Goal: Check status: Check status

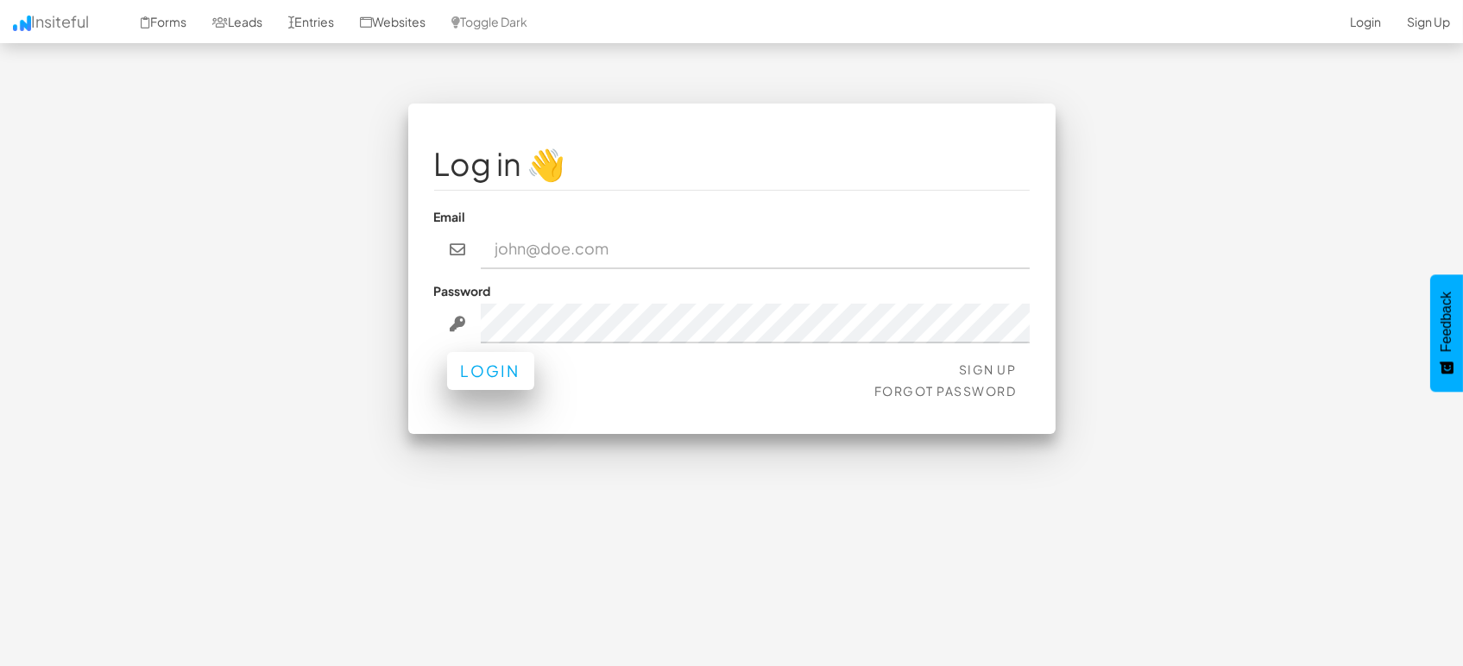
type input "[EMAIL_ADDRESS][DOMAIN_NAME]"
click at [483, 382] on button "Login" at bounding box center [490, 371] width 87 height 38
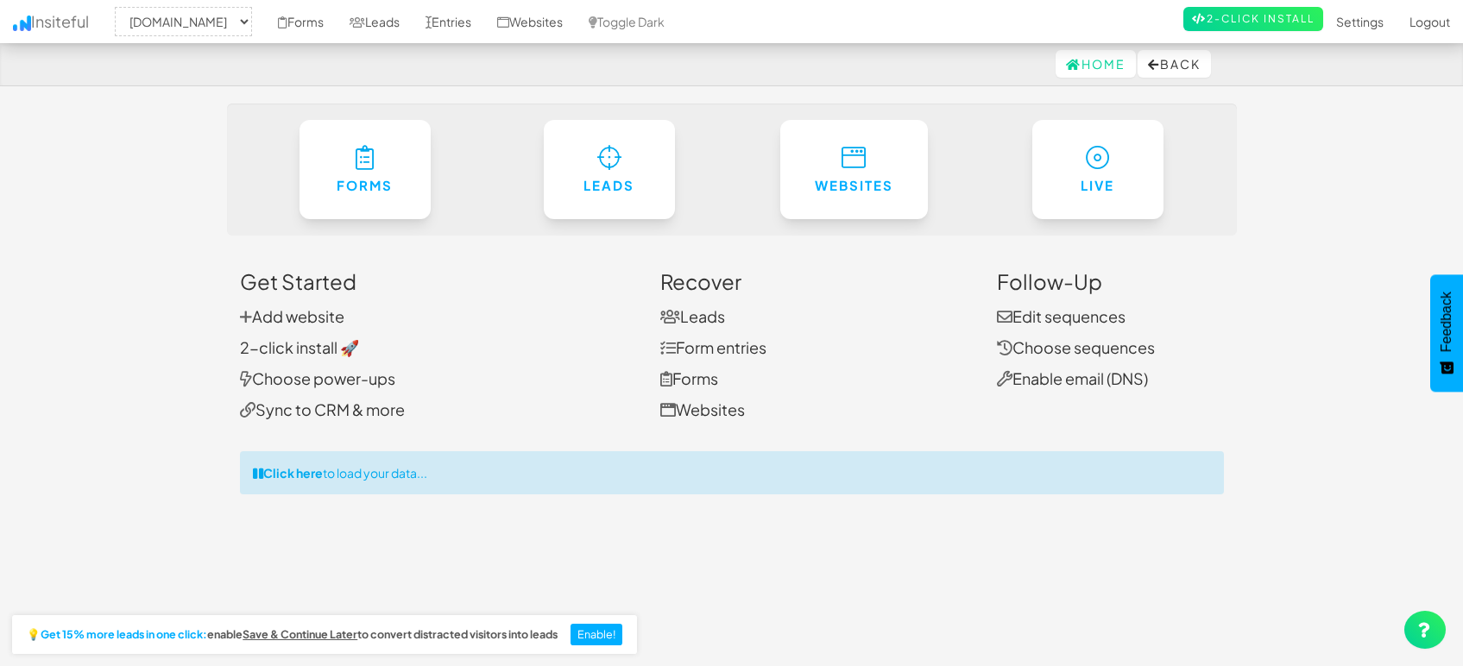
select select "1505"
click at [445, 27] on link "Entries" at bounding box center [449, 21] width 72 height 43
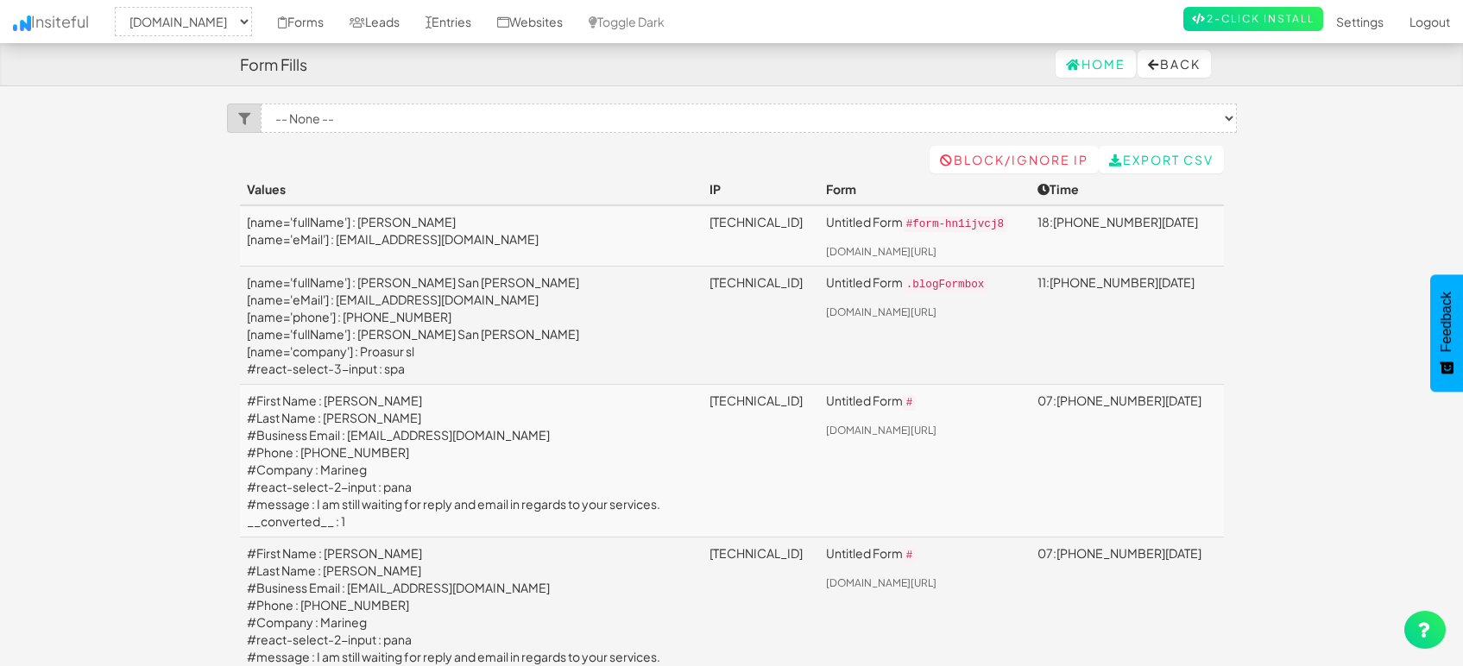
select select "1505"
click at [387, 26] on link "Leads" at bounding box center [375, 21] width 76 height 43
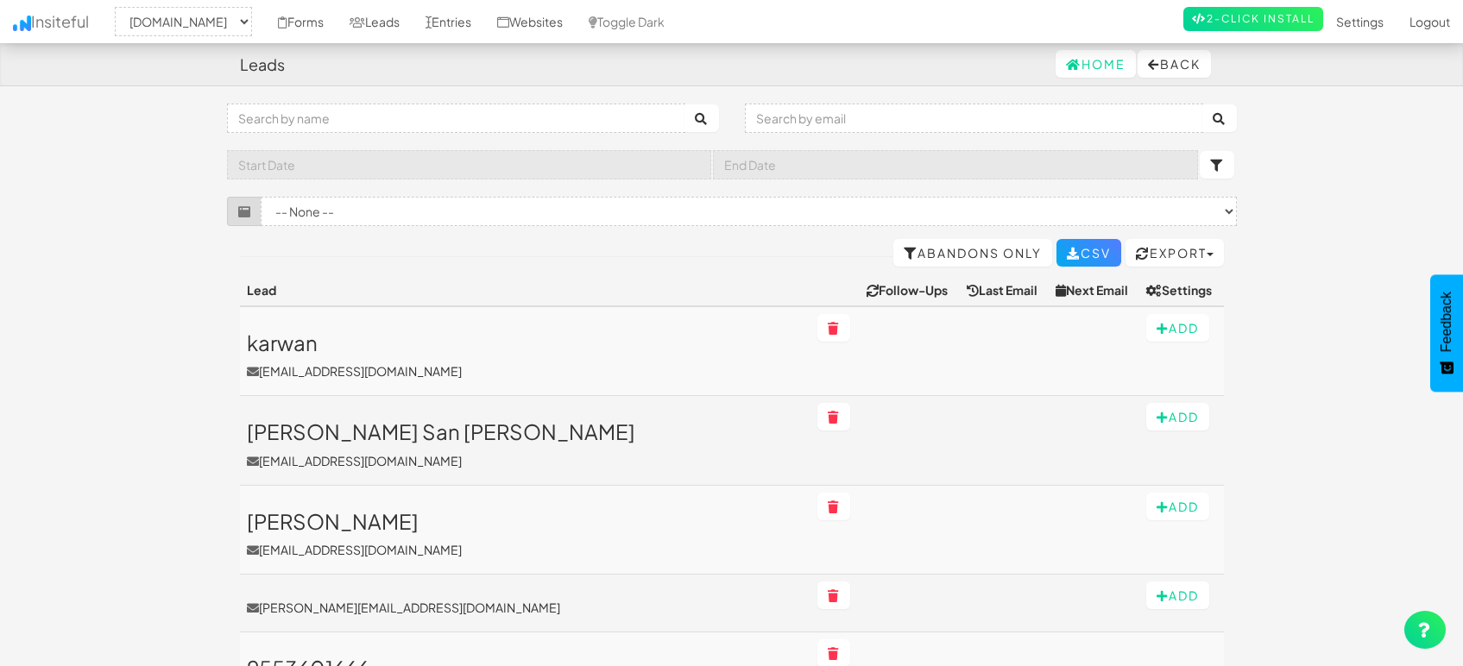
select select "1505"
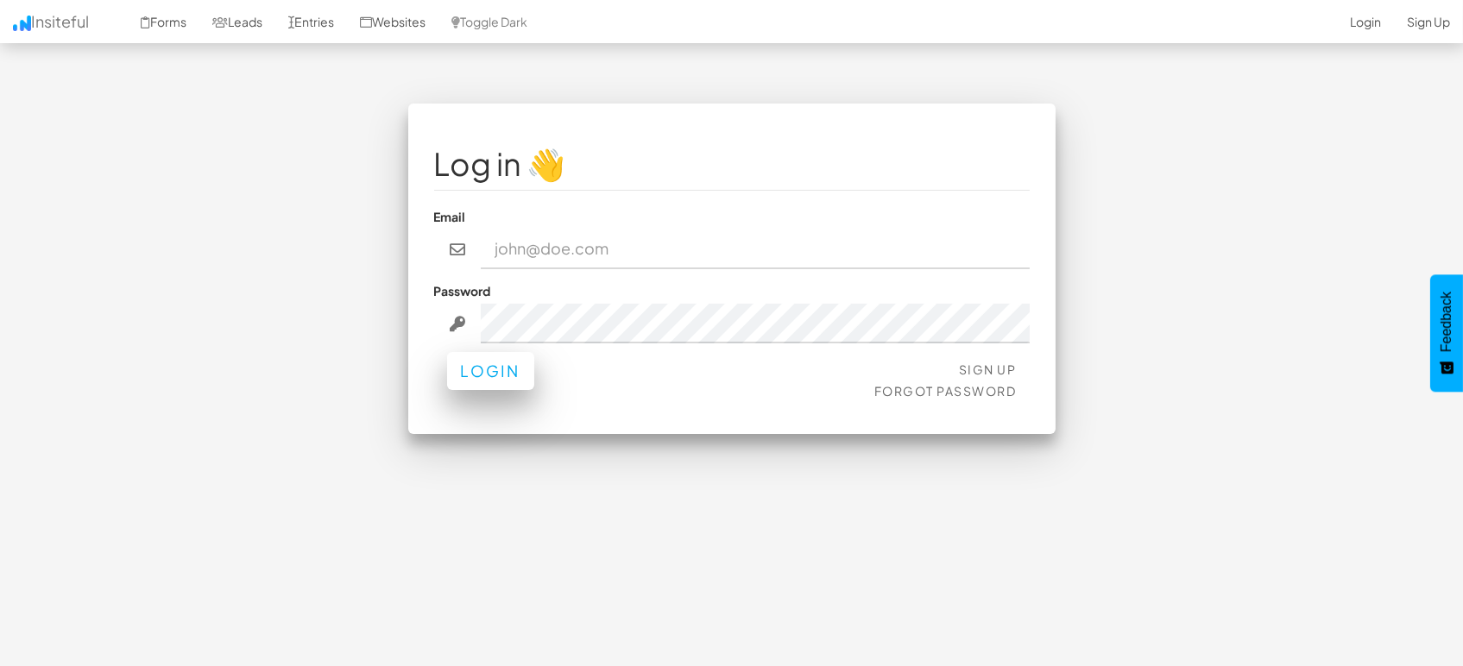
type input "marketing@mapsted.com"
click at [497, 370] on button "Login" at bounding box center [490, 371] width 87 height 38
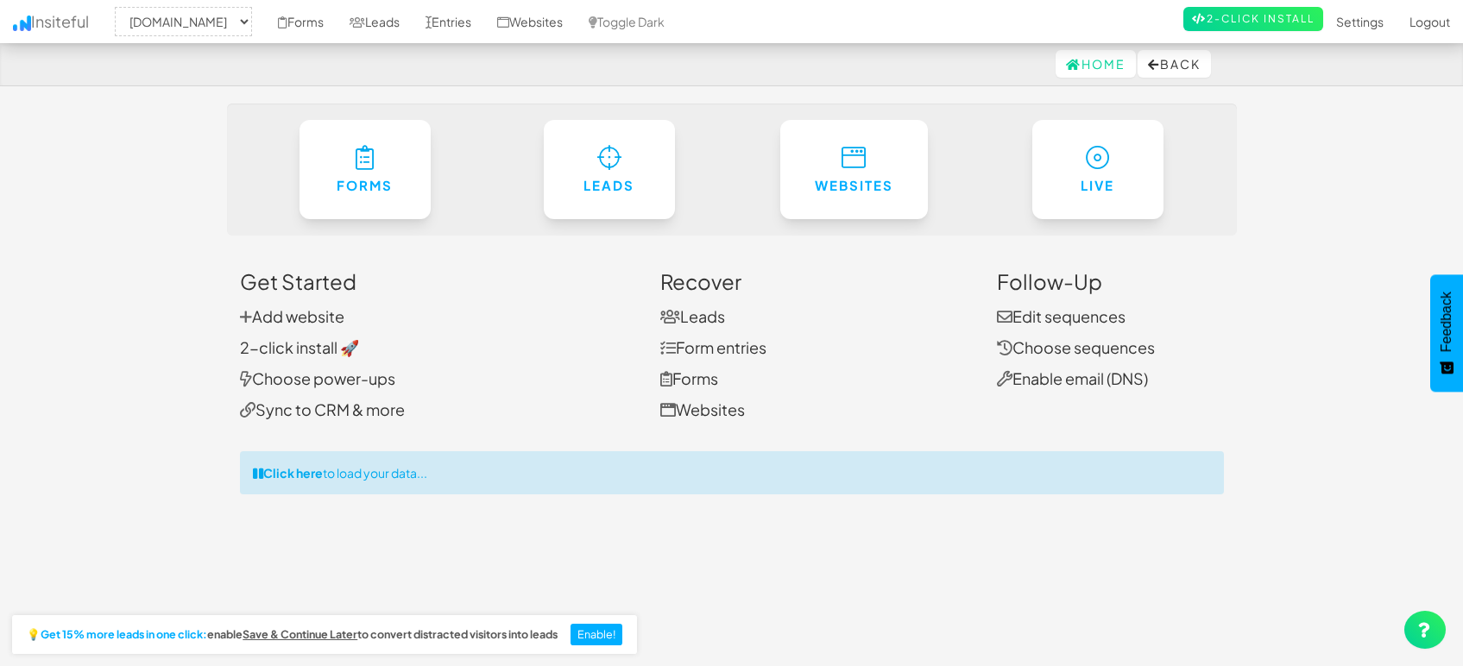
select select "1505"
click at [367, 24] on link "Leads" at bounding box center [375, 21] width 76 height 43
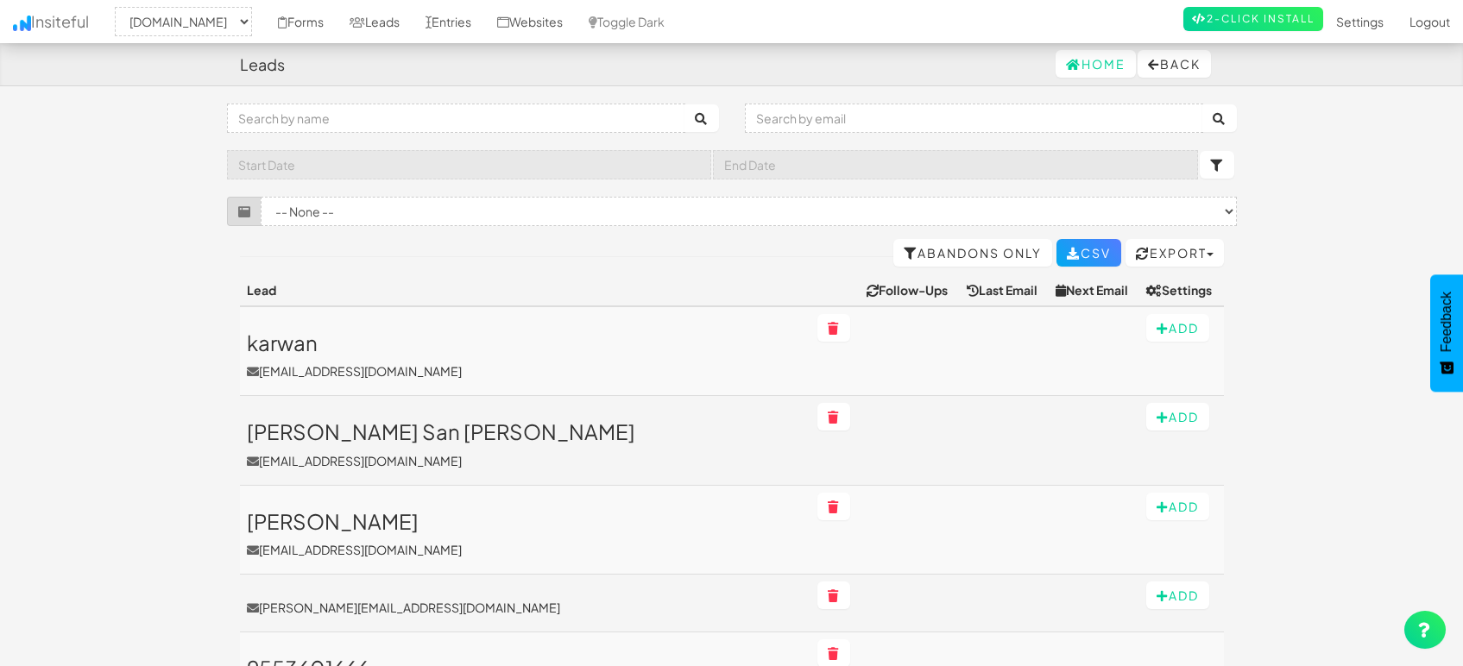
select select "1505"
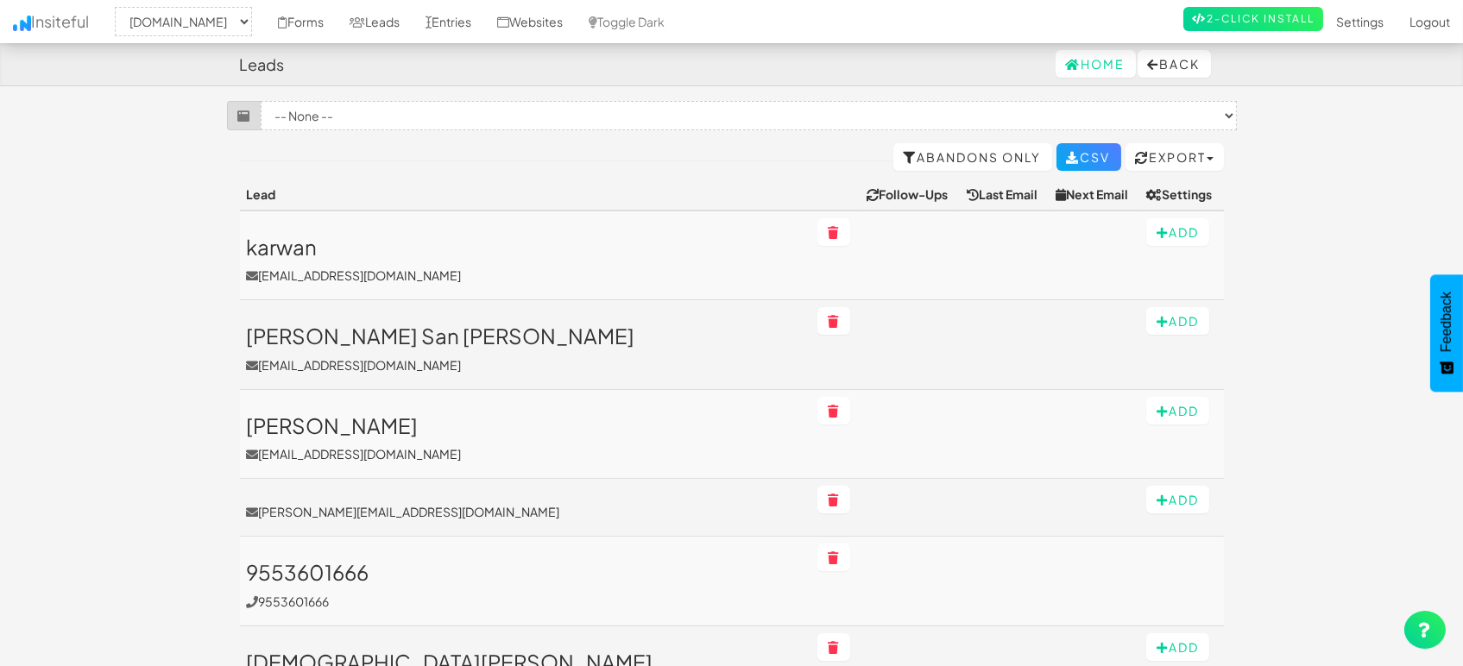
scroll to position [192, 0]
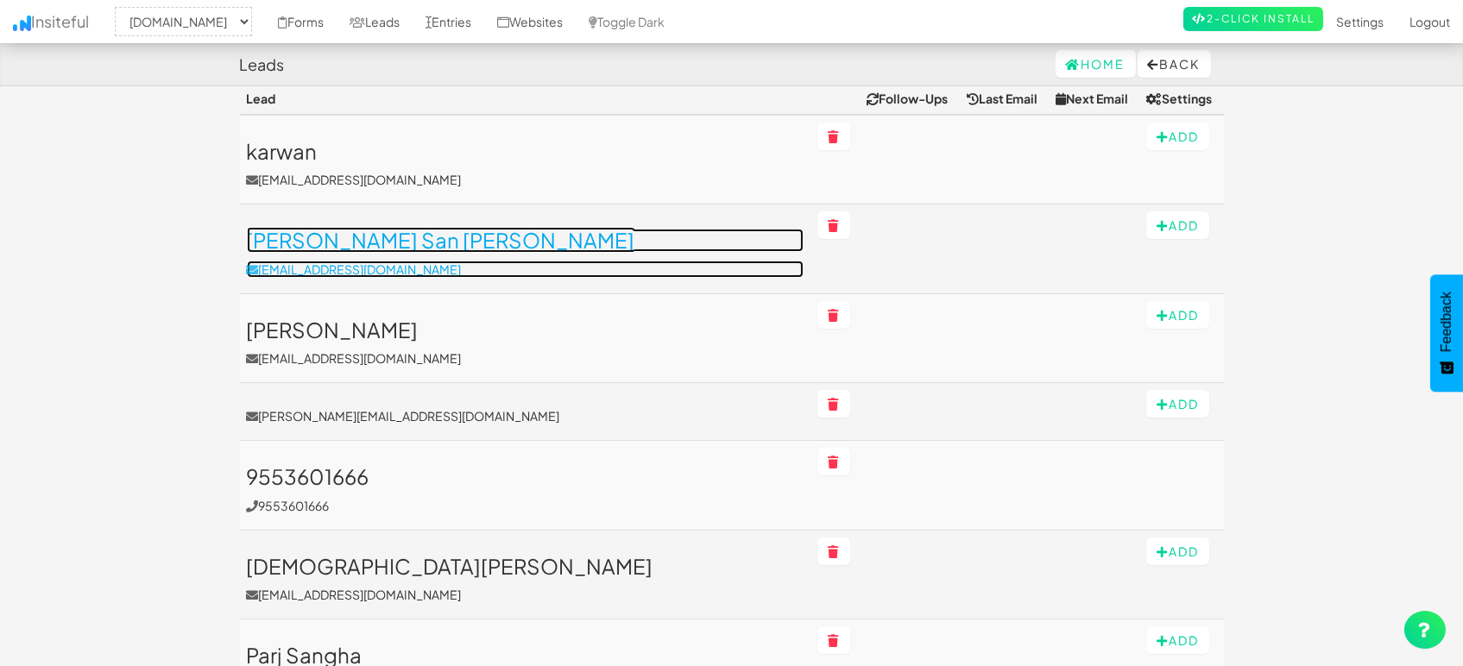
click at [371, 246] on h3 "[PERSON_NAME] San [PERSON_NAME]" at bounding box center [525, 240] width 557 height 22
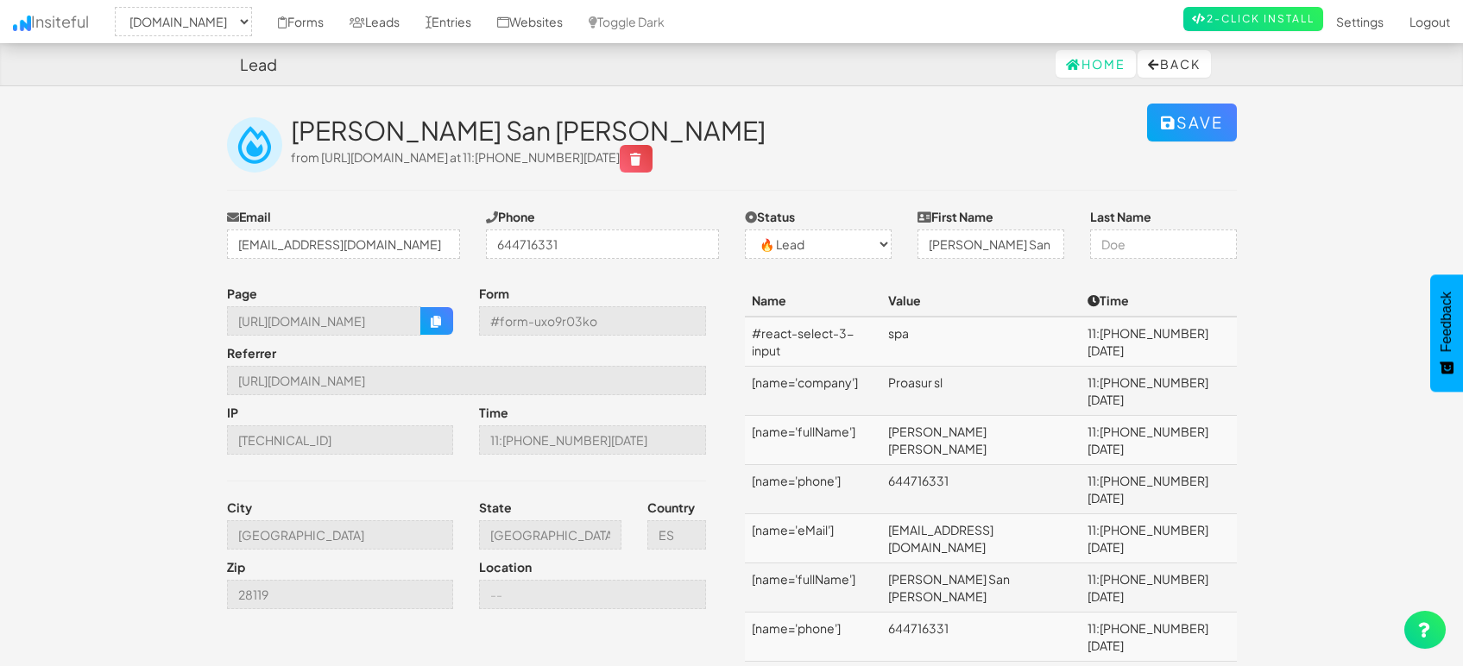
select select "1505"
select select "0"
click at [393, 22] on link "Leads" at bounding box center [375, 21] width 76 height 43
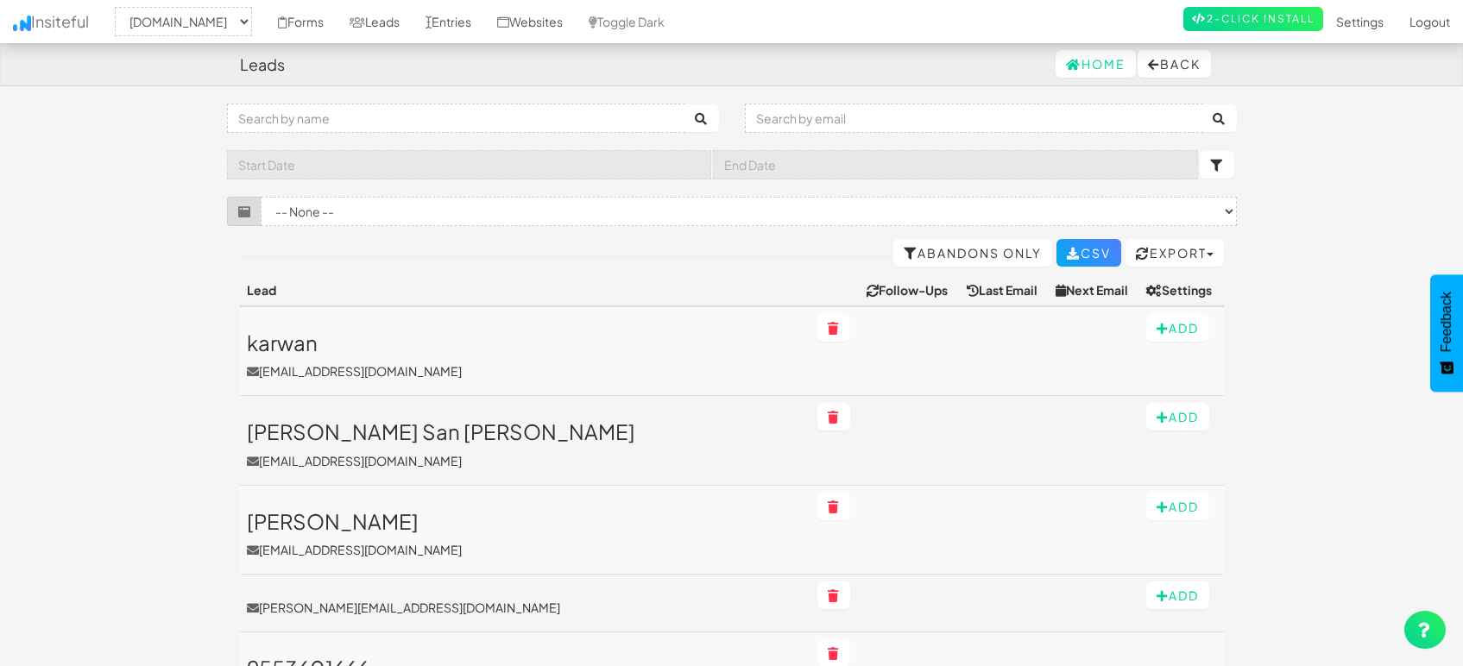
select select "1505"
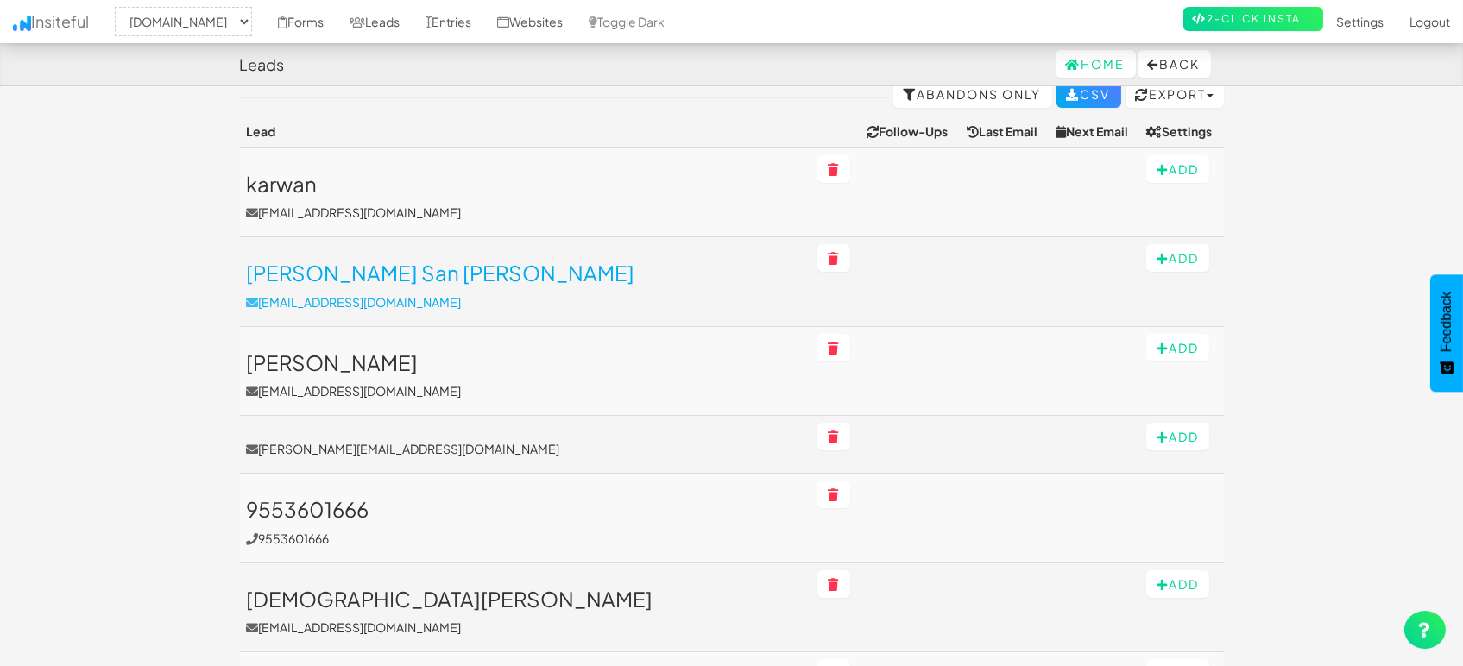
scroll to position [192, 0]
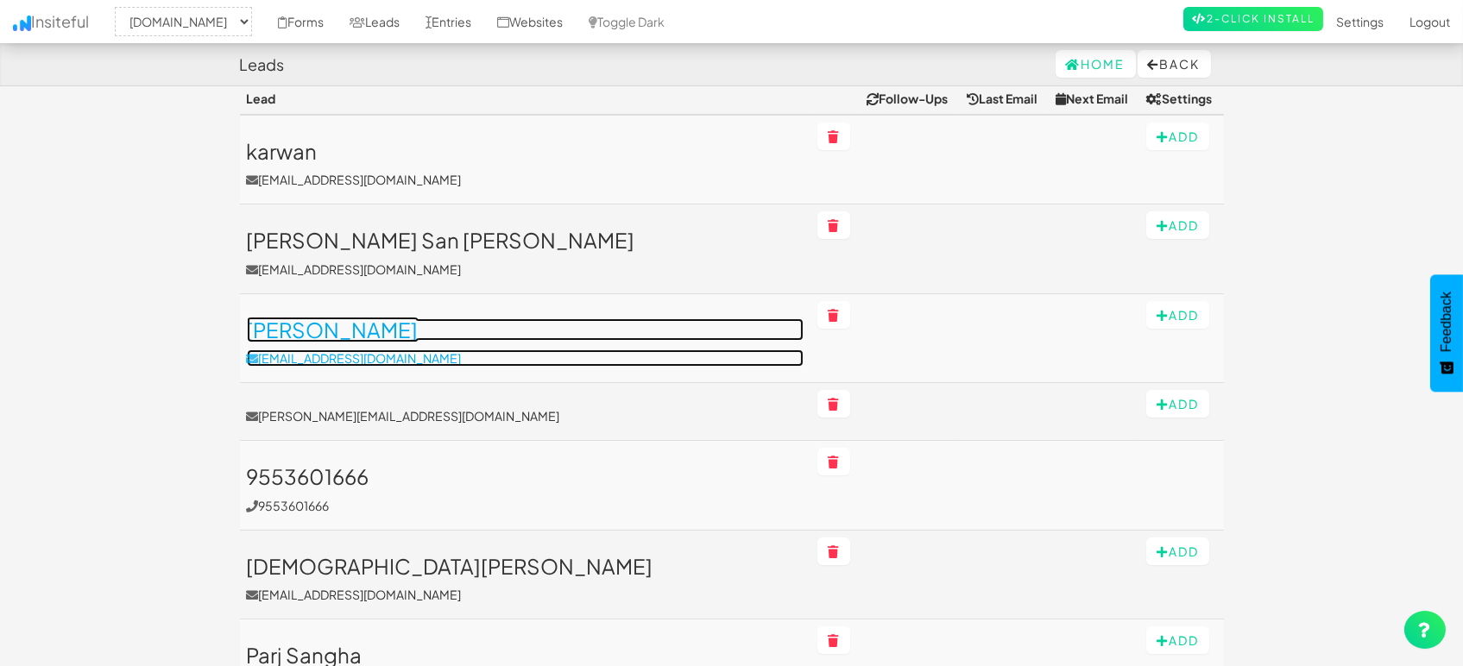
click at [325, 326] on h3 "Mark Baker" at bounding box center [525, 329] width 557 height 22
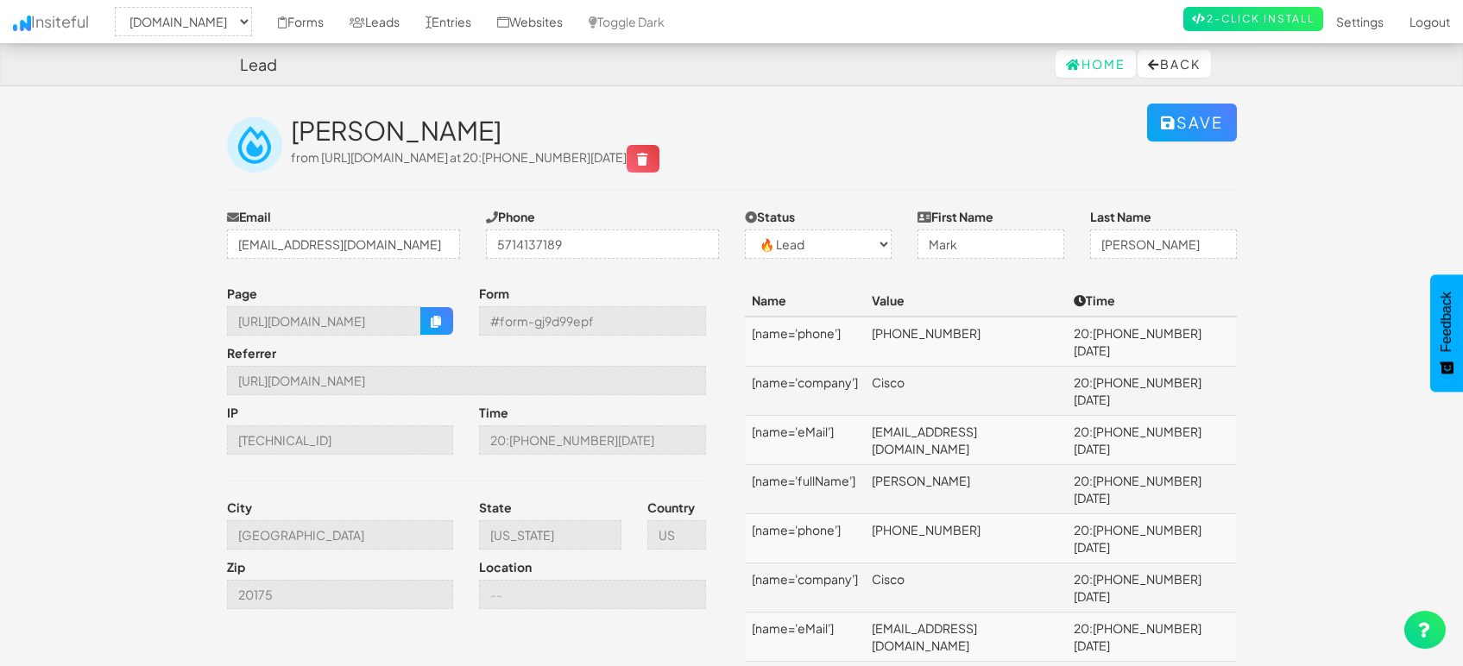
select select "1505"
select select "0"
click at [387, 21] on link "Leads" at bounding box center [375, 21] width 76 height 43
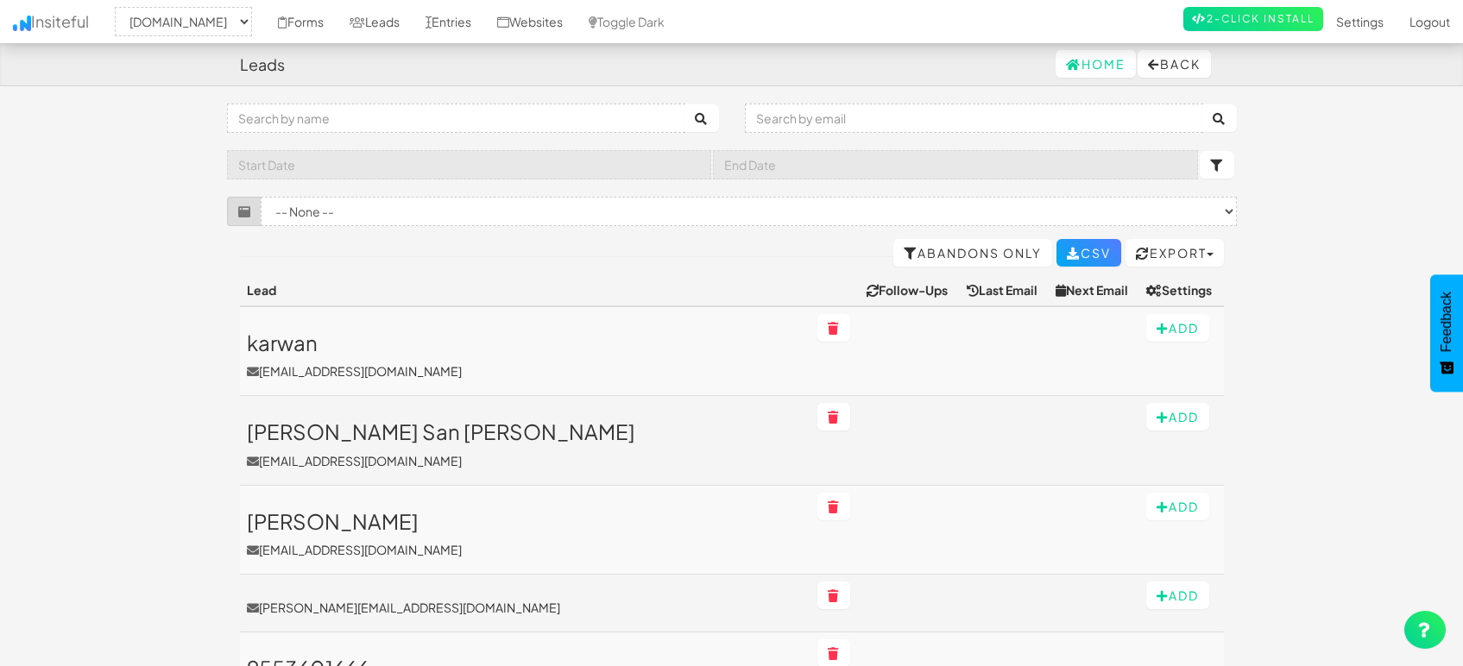
select select "1505"
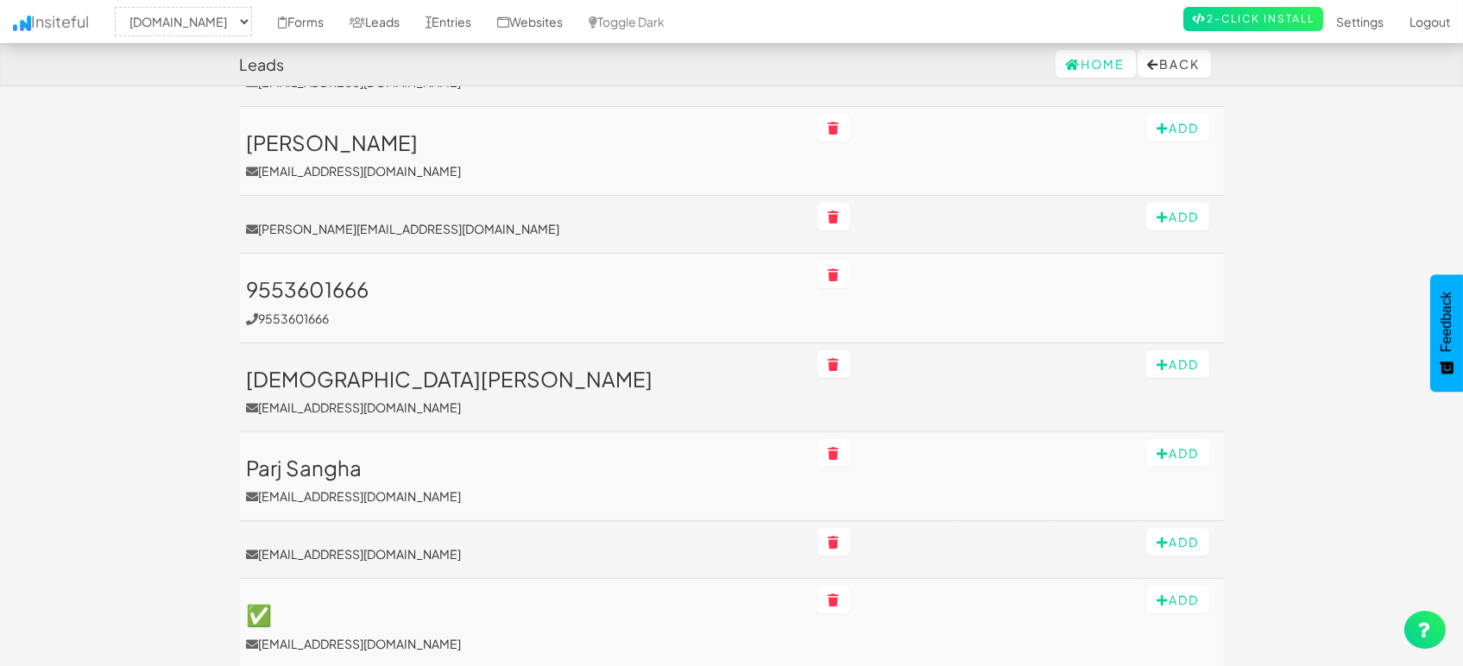
scroll to position [383, 0]
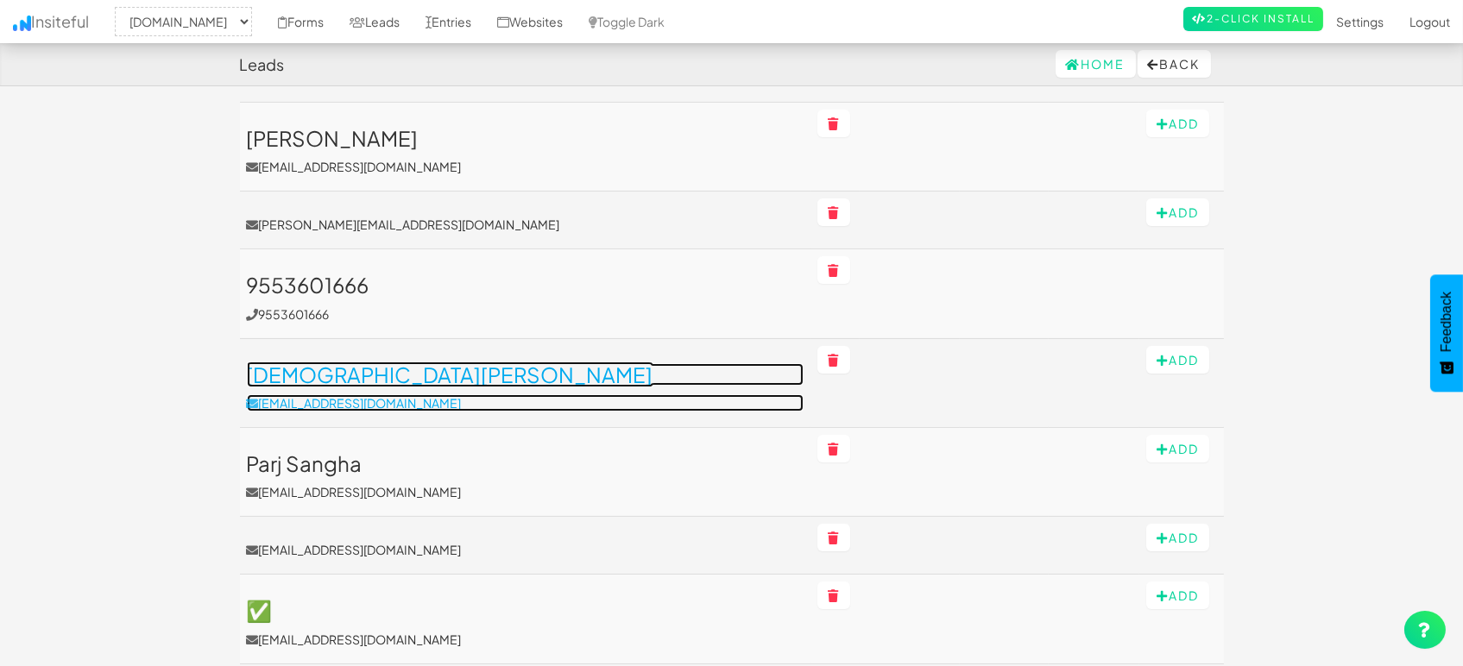
click at [325, 371] on h3 "[DEMOGRAPHIC_DATA][PERSON_NAME]" at bounding box center [525, 374] width 557 height 22
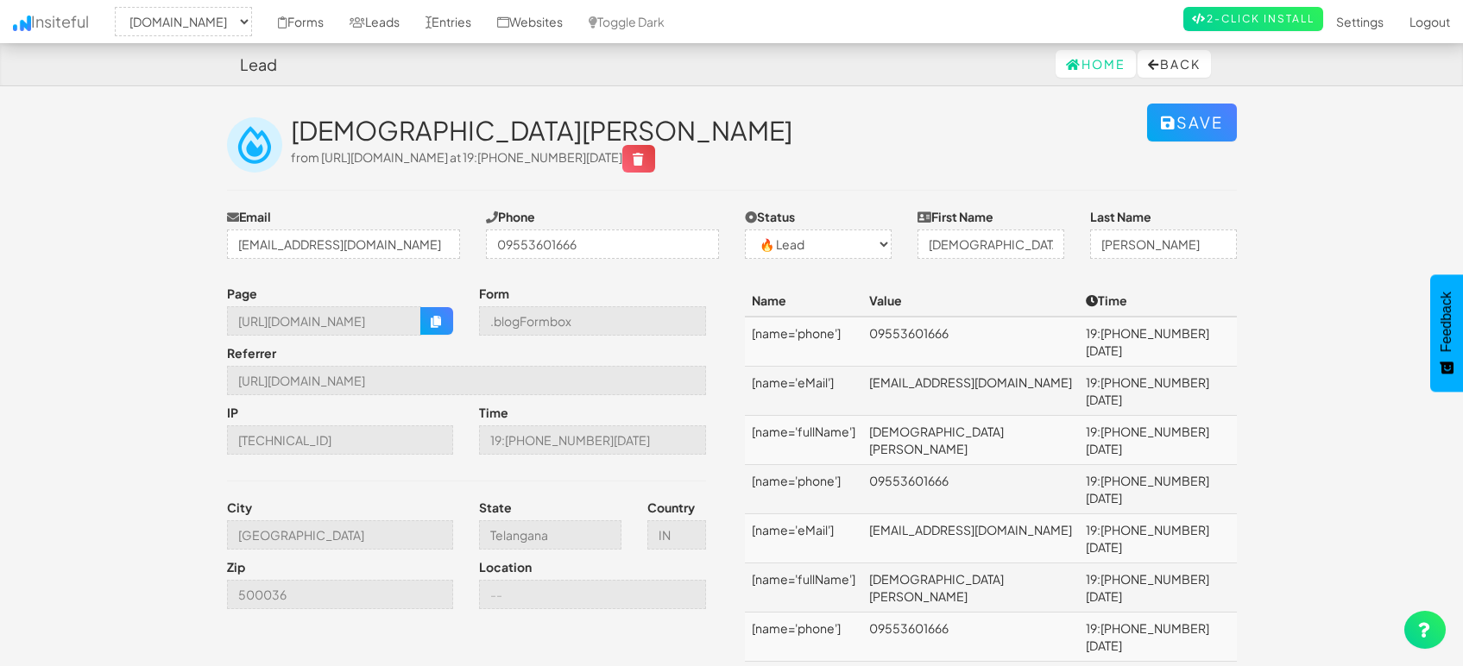
select select "1505"
select select "0"
click at [390, 19] on link "Leads" at bounding box center [375, 21] width 76 height 43
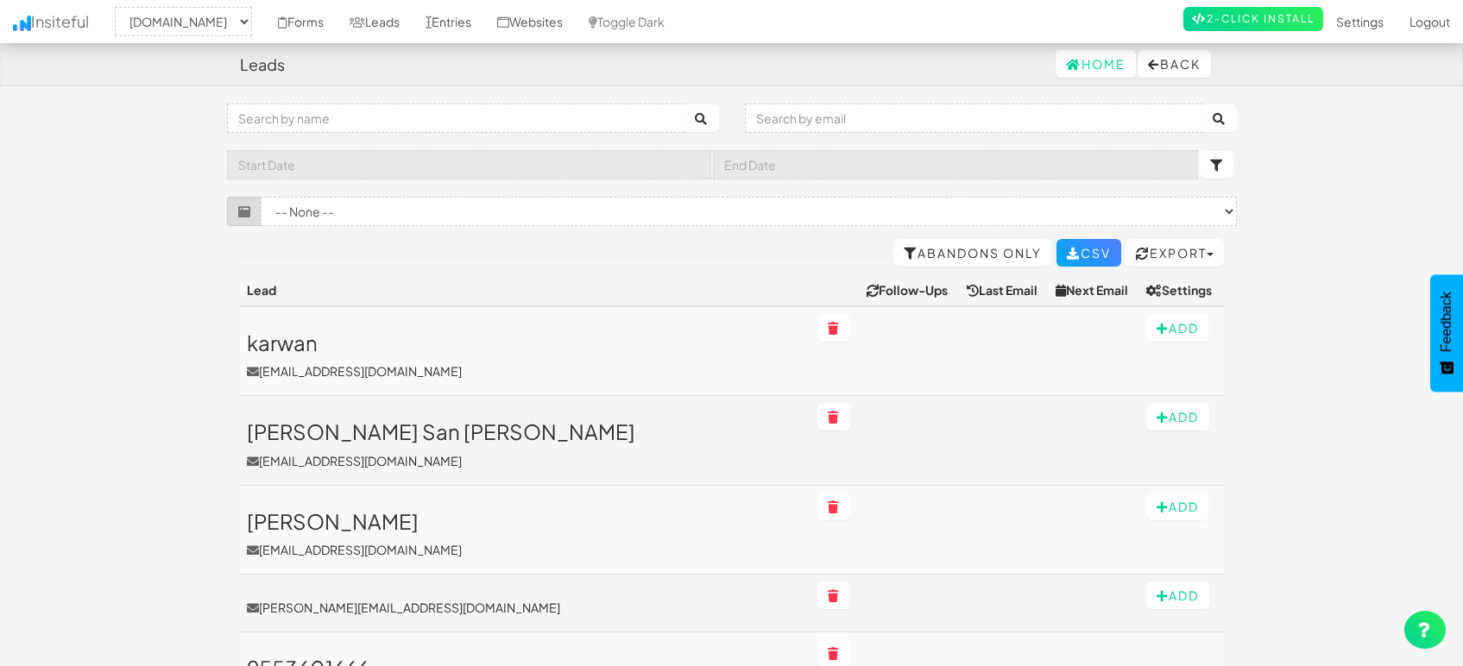
select select "1505"
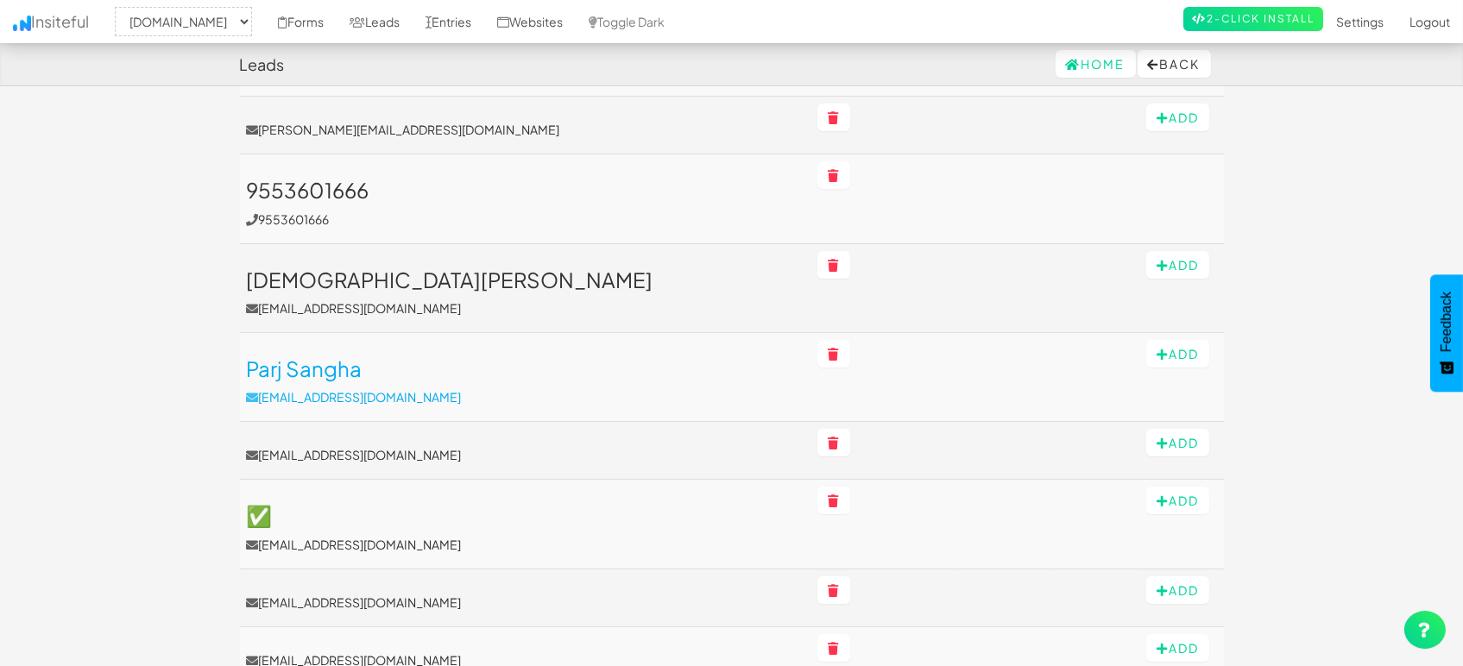
scroll to position [479, 0]
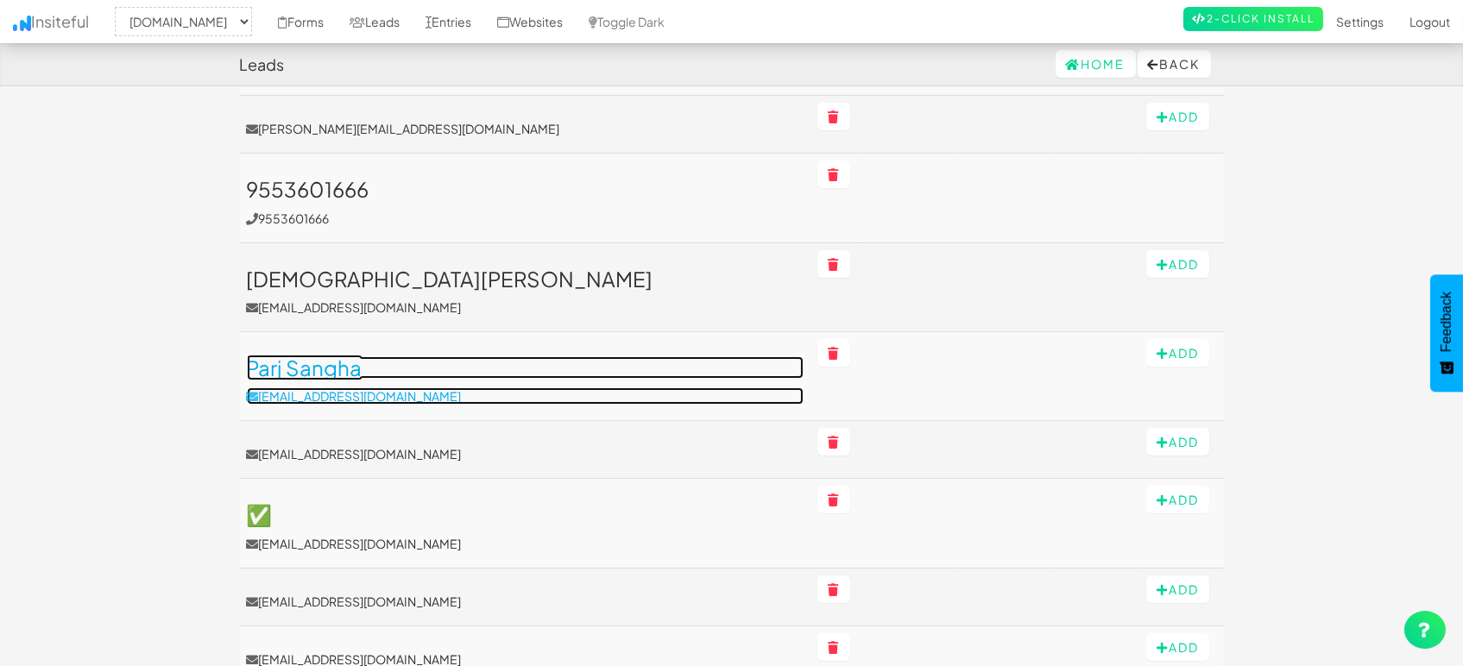
click at [326, 369] on h3 "Parj Sangha" at bounding box center [525, 367] width 557 height 22
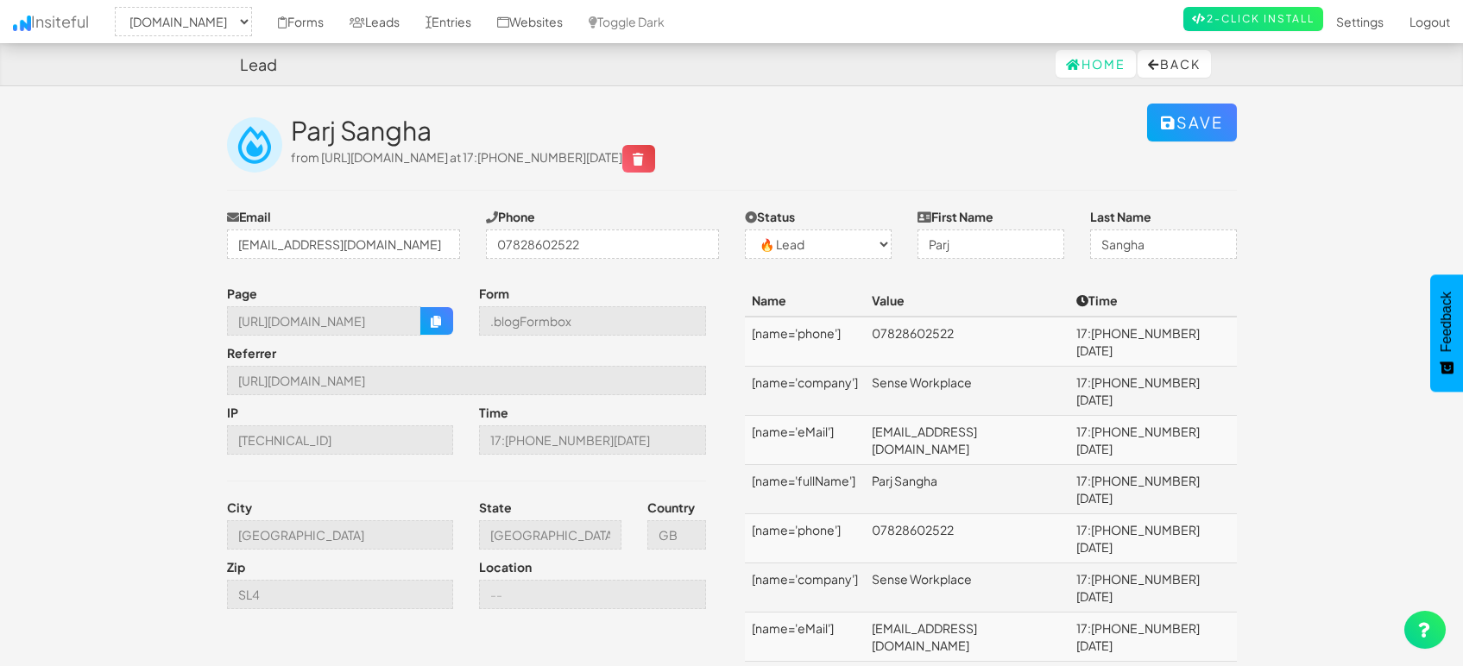
select select "1505"
select select "0"
click at [378, 19] on link "Leads" at bounding box center [375, 21] width 76 height 43
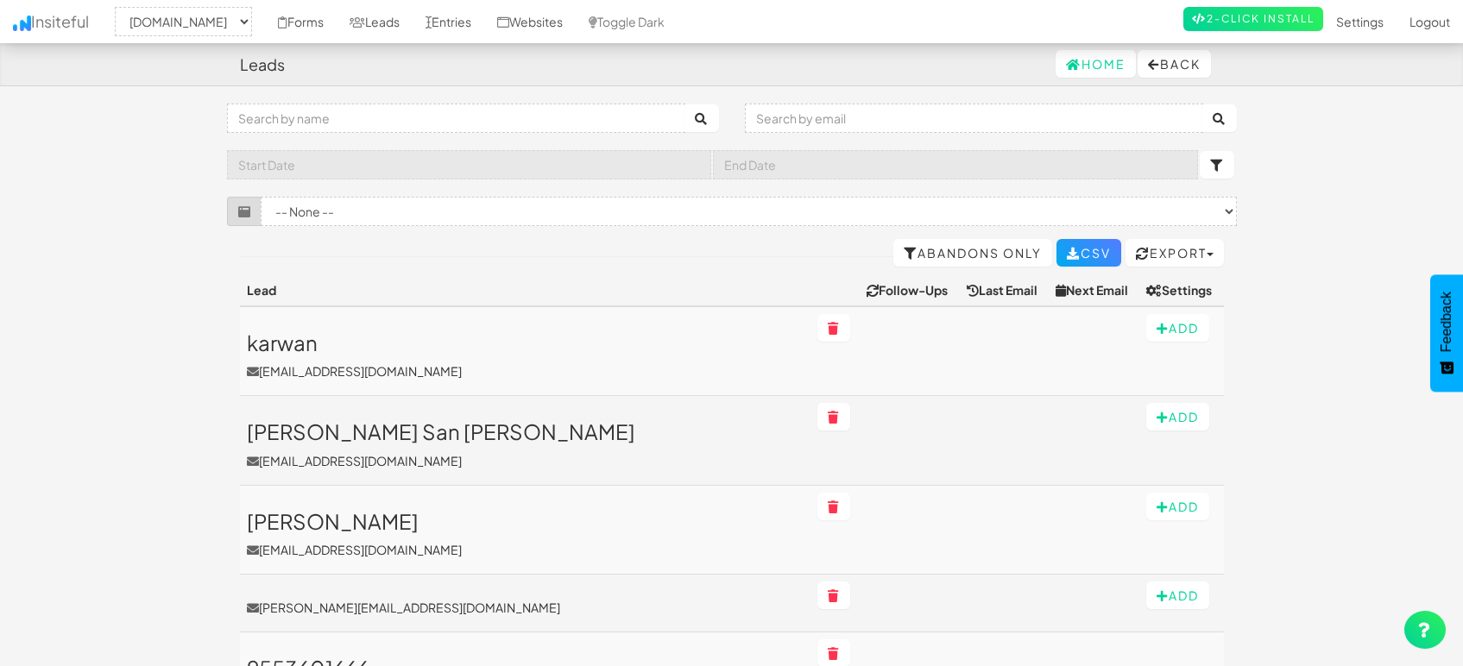
select select "1505"
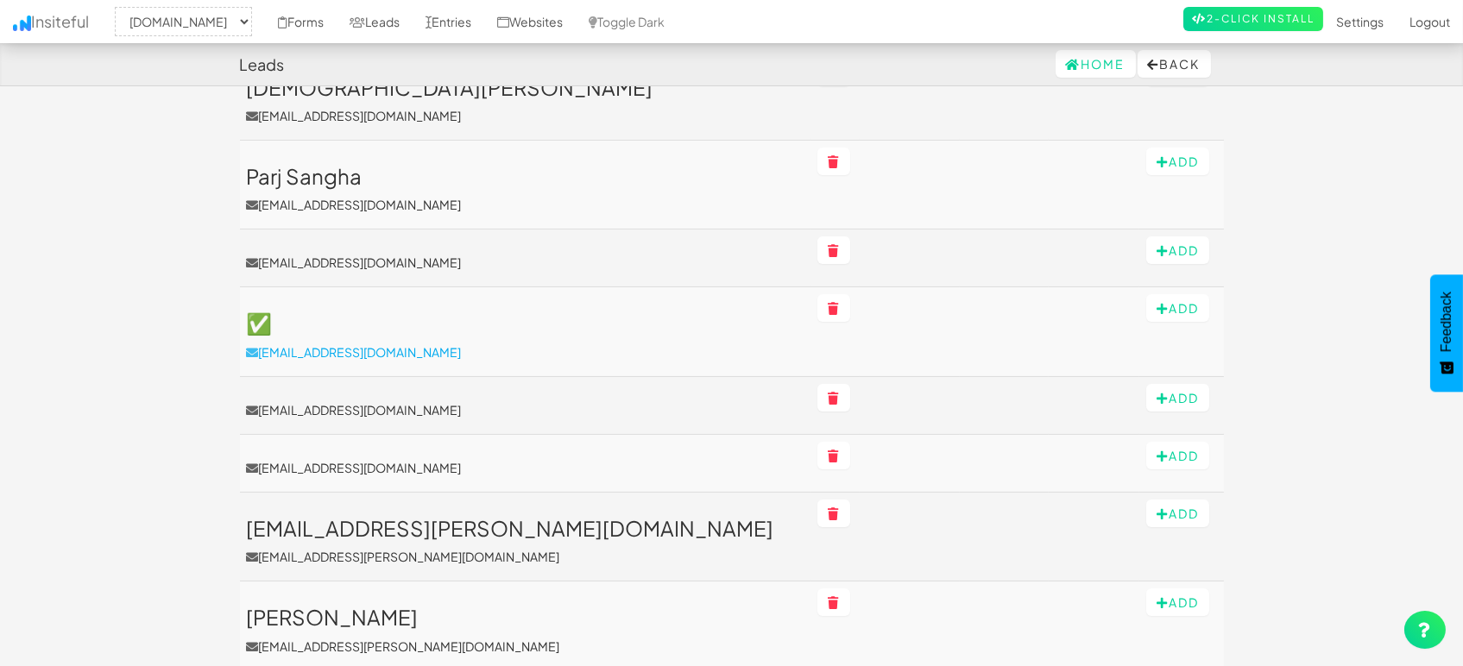
scroll to position [766, 0]
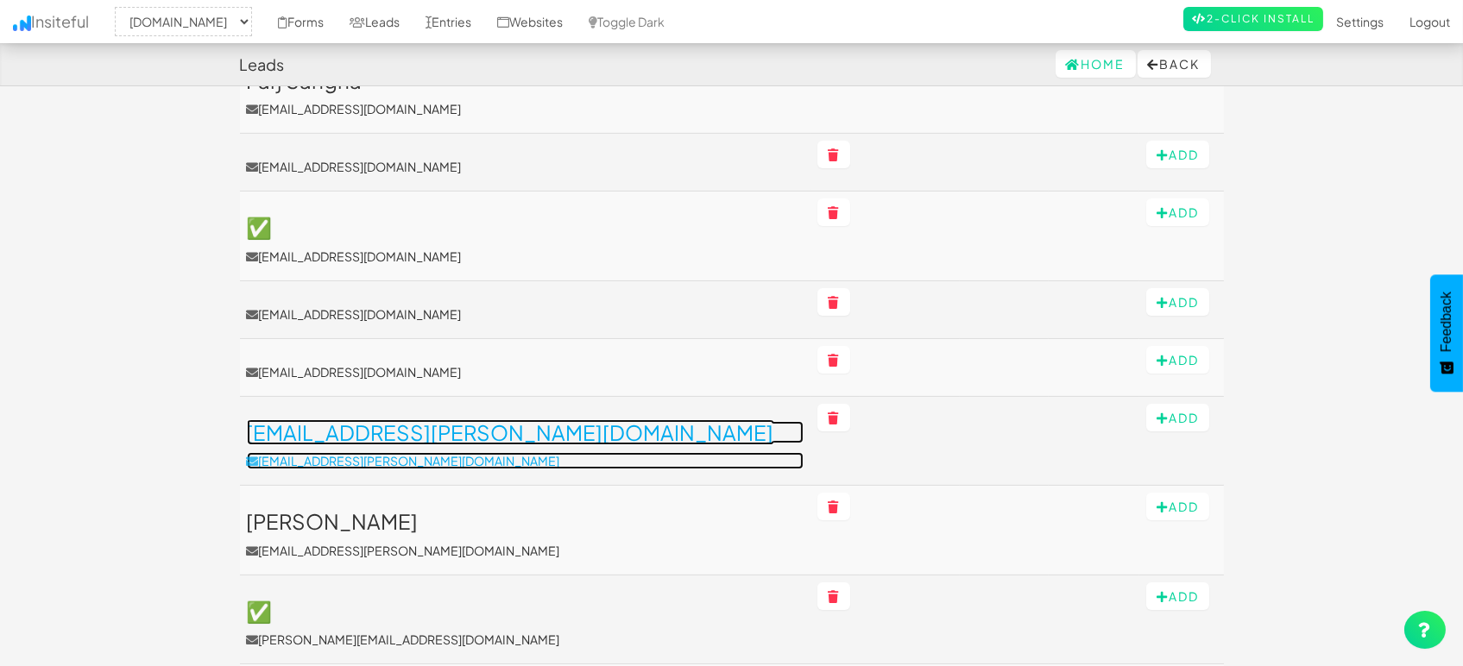
click at [333, 432] on h3 "[EMAIL_ADDRESS][PERSON_NAME][DOMAIN_NAME]" at bounding box center [525, 432] width 557 height 22
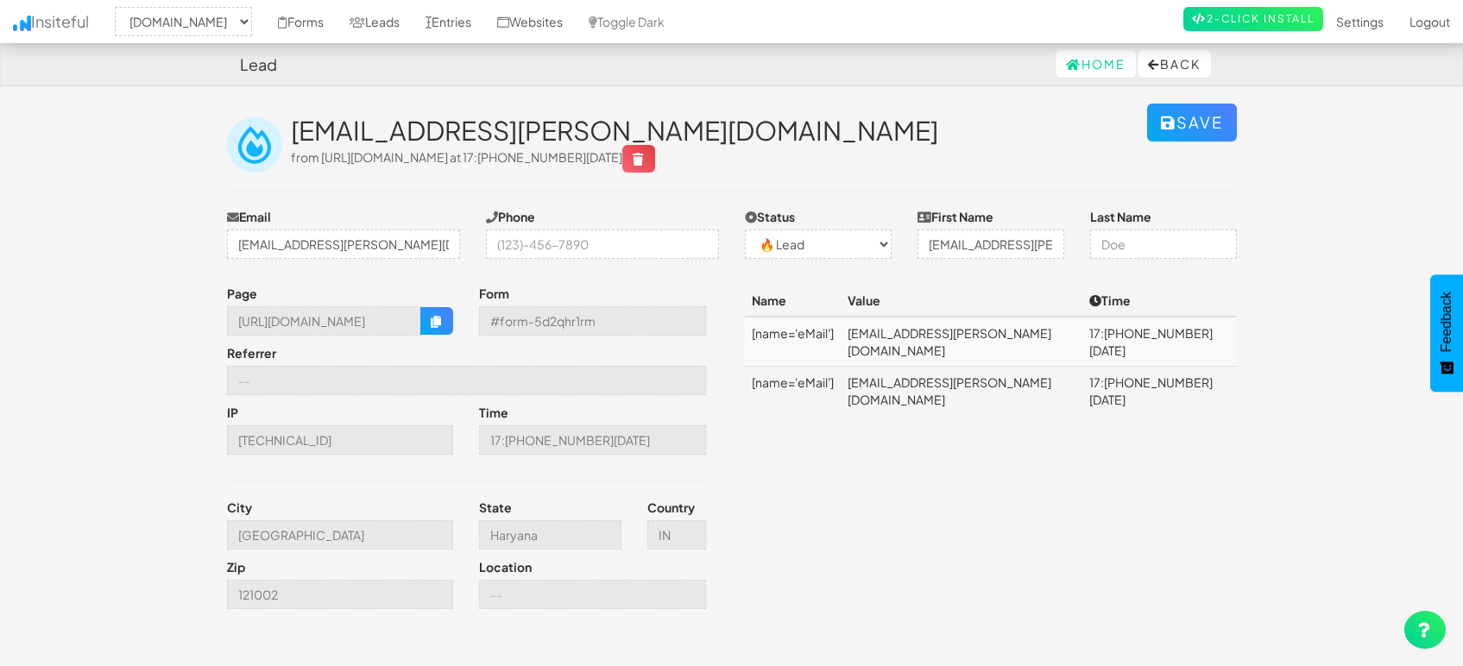
select select "1505"
select select "0"
click at [389, 20] on link "Leads" at bounding box center [375, 21] width 76 height 43
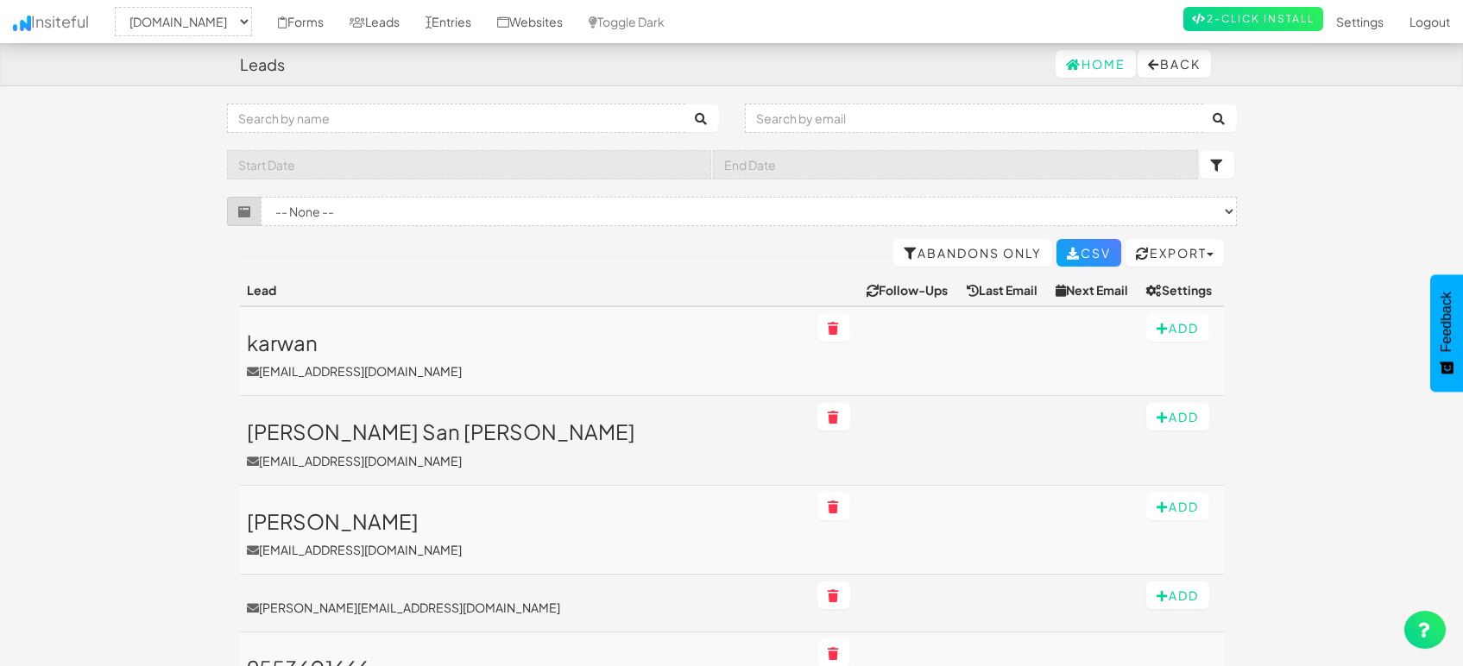
select select "1505"
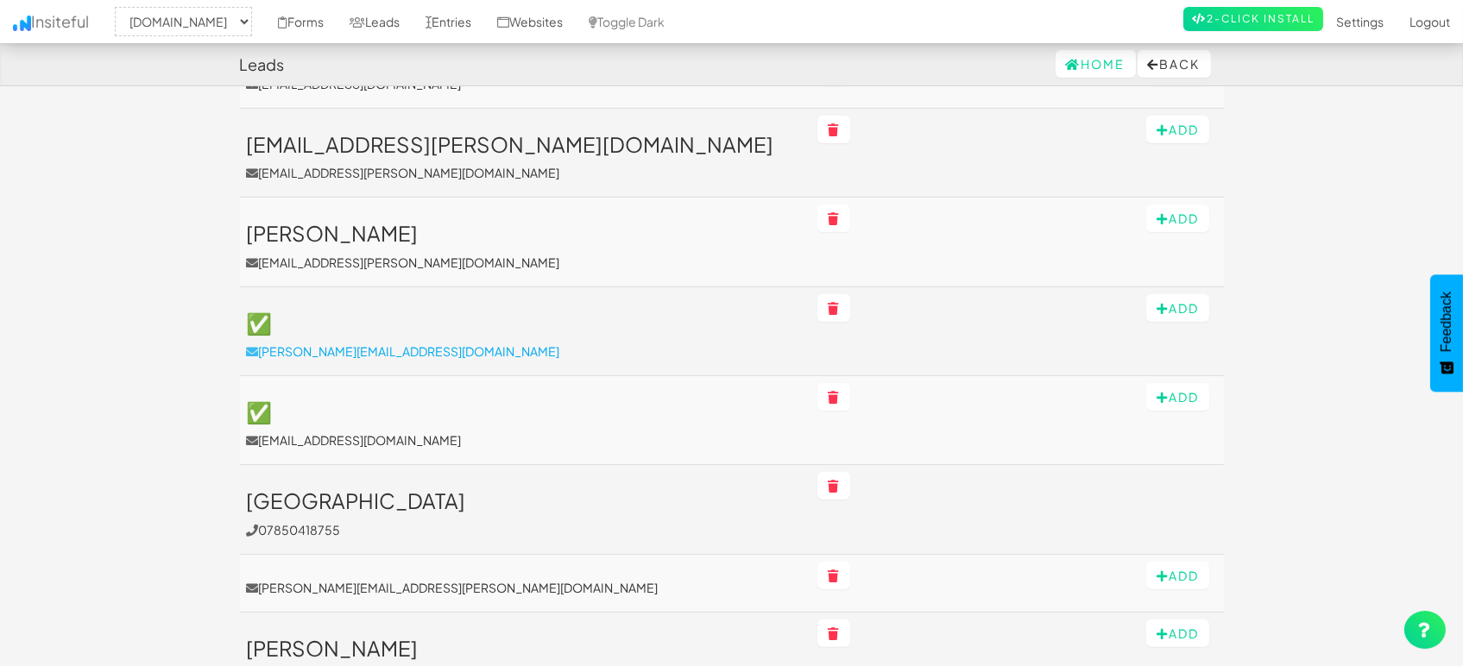
scroll to position [1246, 0]
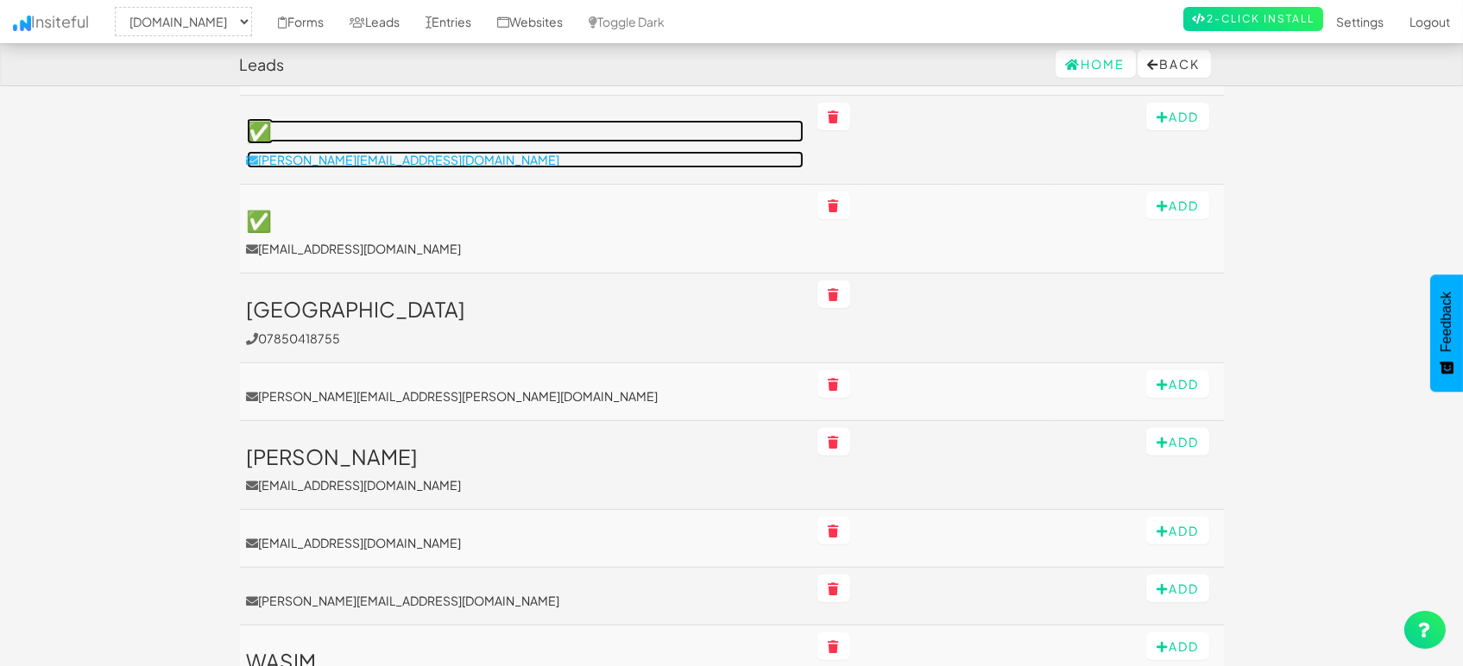
click at [306, 157] on p "[PERSON_NAME][EMAIL_ADDRESS][DOMAIN_NAME]" at bounding box center [525, 159] width 557 height 17
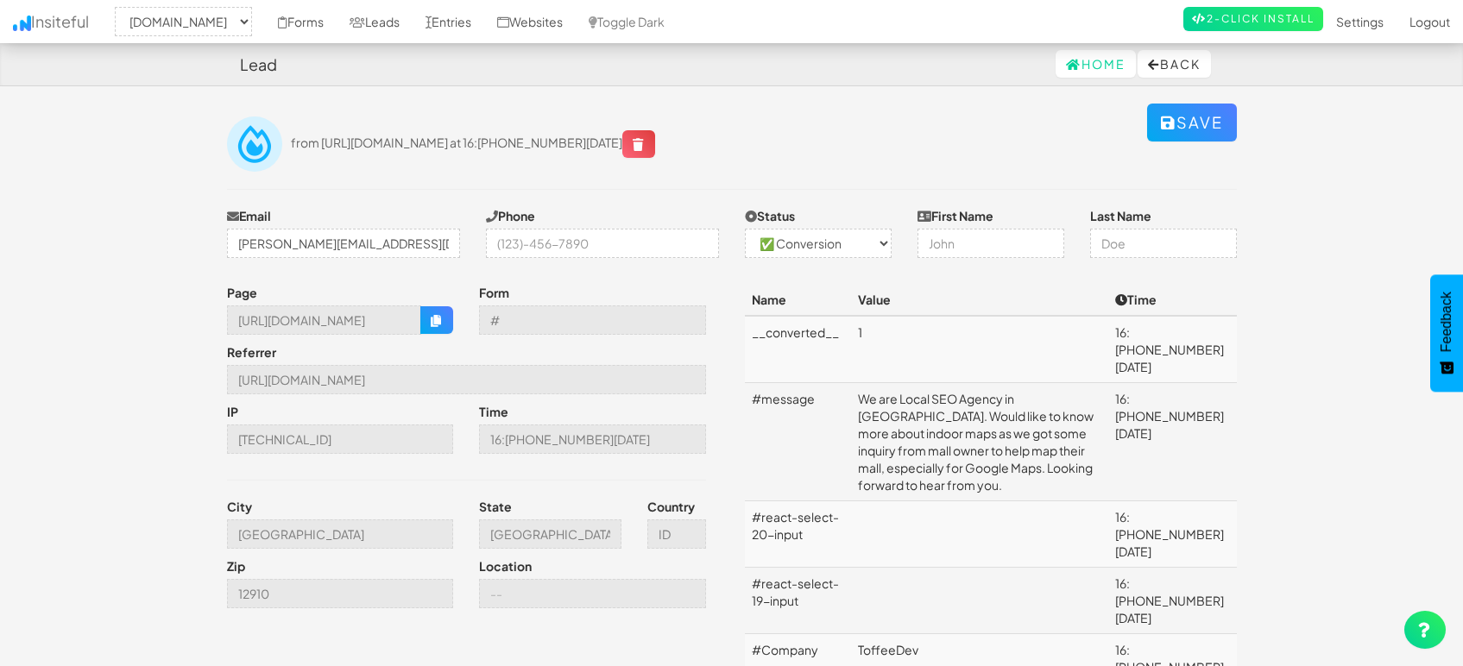
select select "1505"
select select "1"
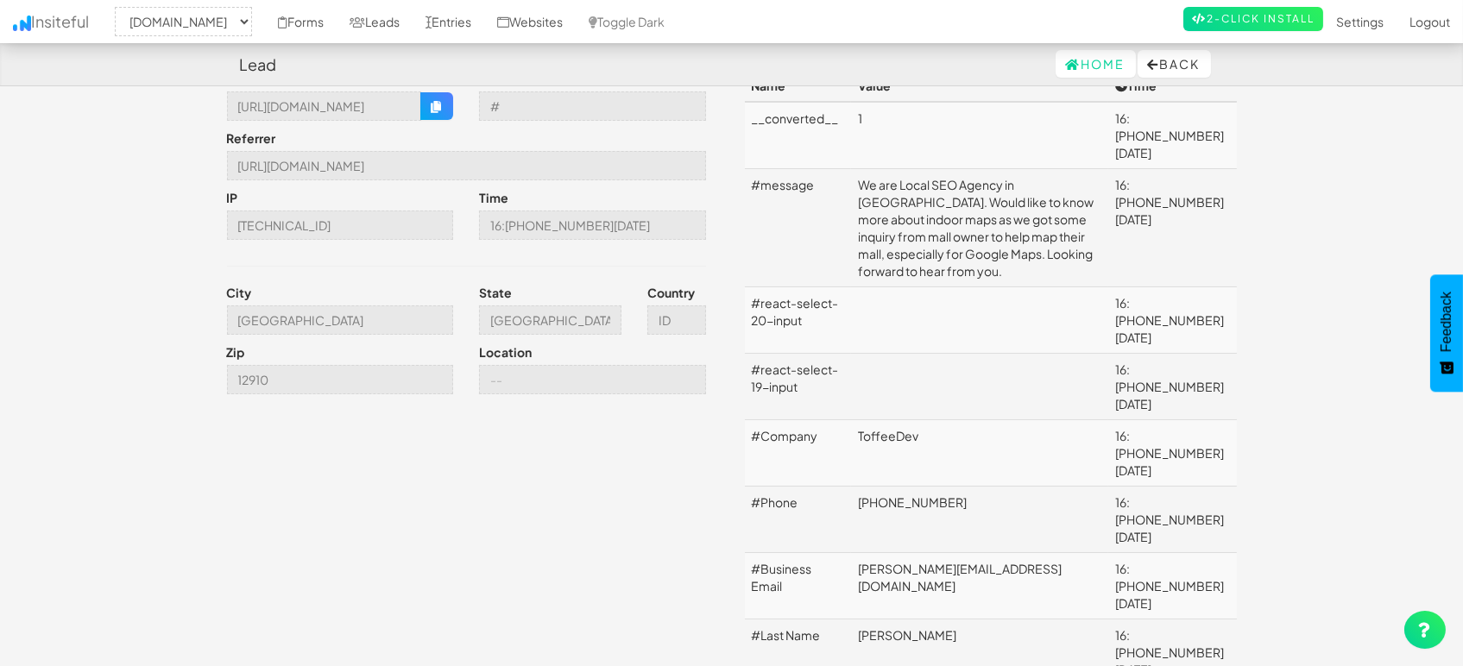
scroll to position [96, 0]
